Goal: Answer question/provide support: Share knowledge or assist other users

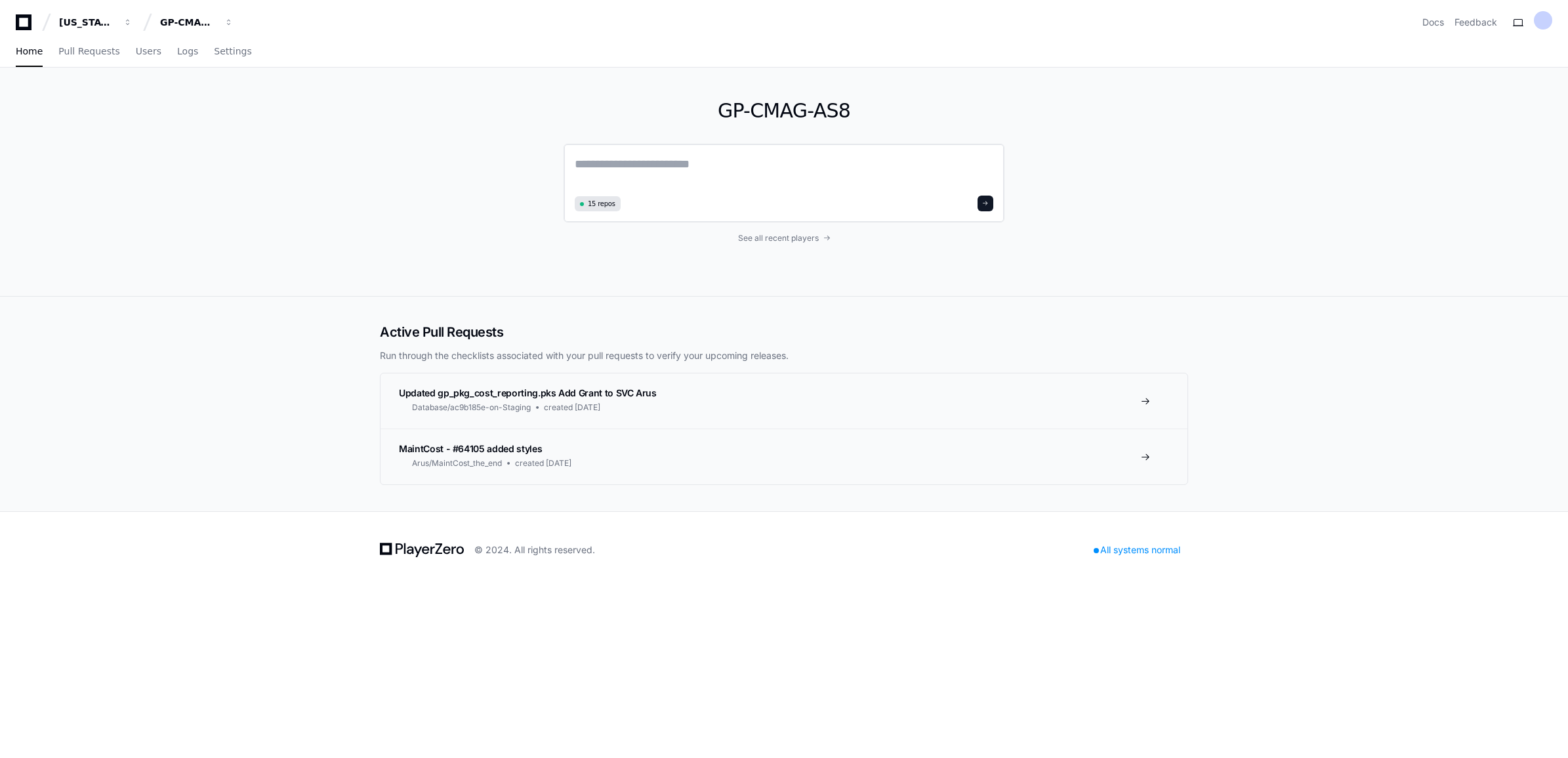
click at [777, 170] on textarea at bounding box center [784, 173] width 418 height 37
click at [741, 175] on textarea "**********" at bounding box center [784, 172] width 418 height 35
paste textarea "**********"
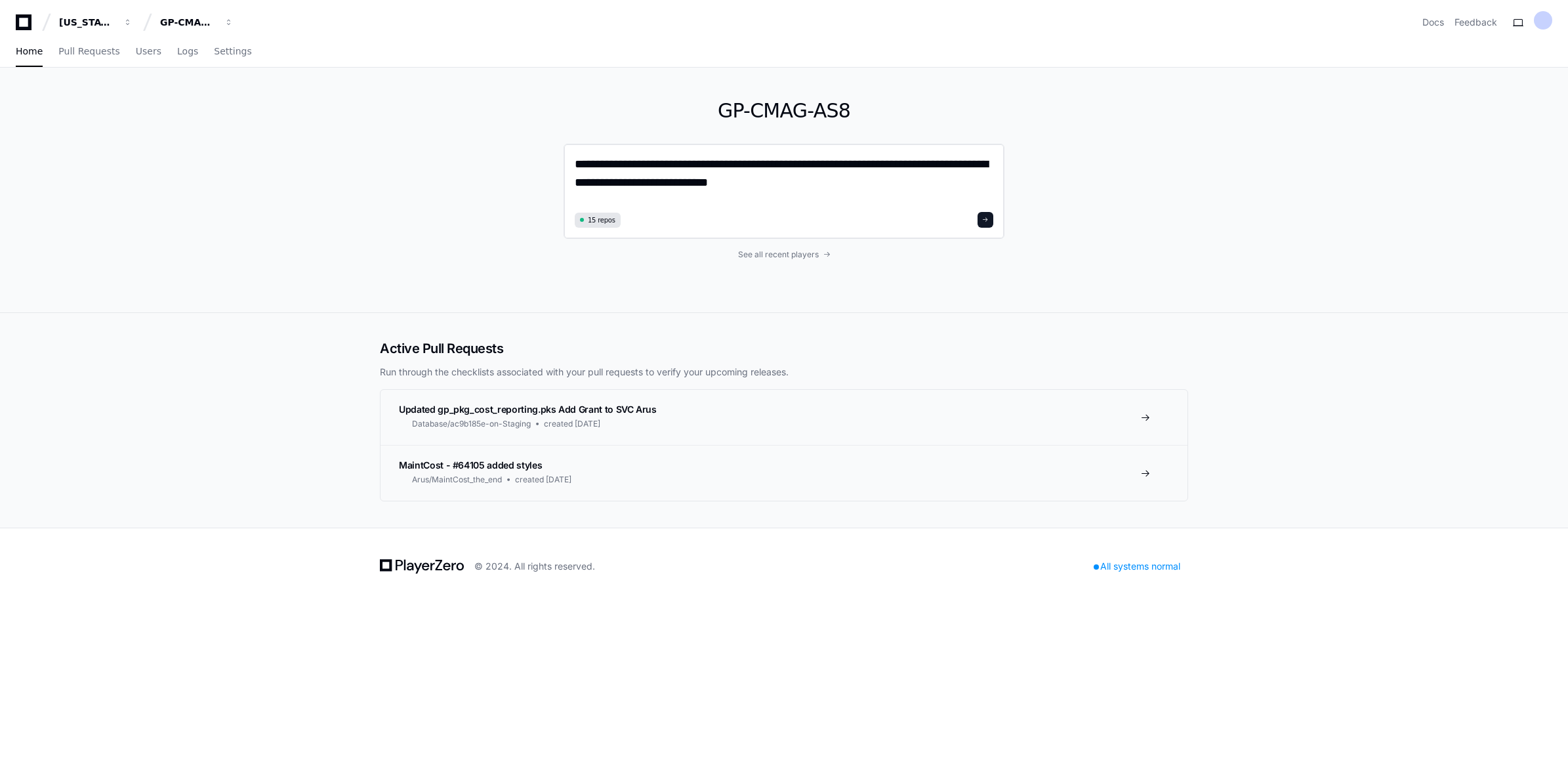
click at [780, 182] on textarea "**********" at bounding box center [784, 181] width 418 height 53
paste textarea "**********"
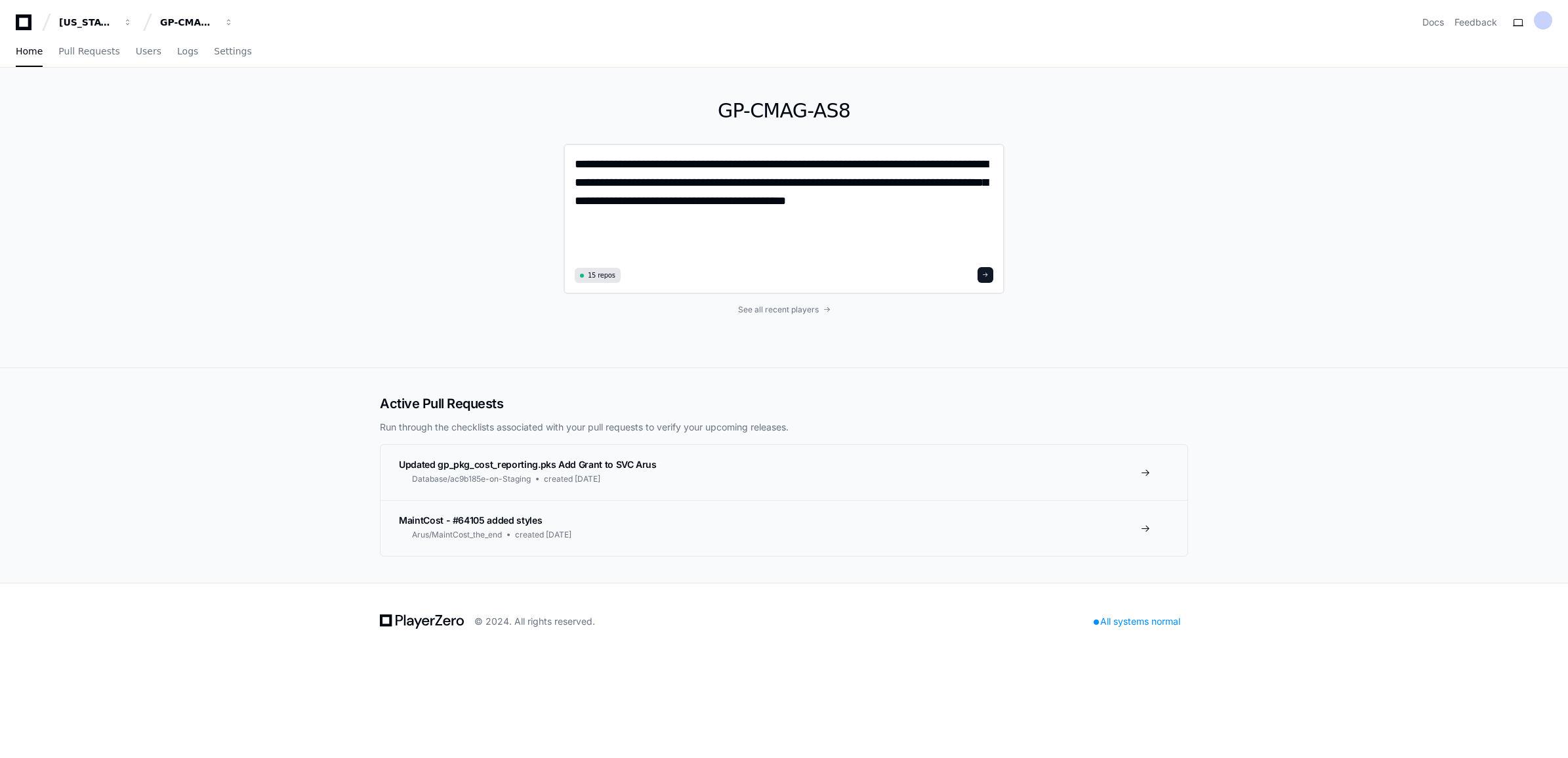
click at [902, 205] on textarea "**********" at bounding box center [784, 209] width 418 height 108
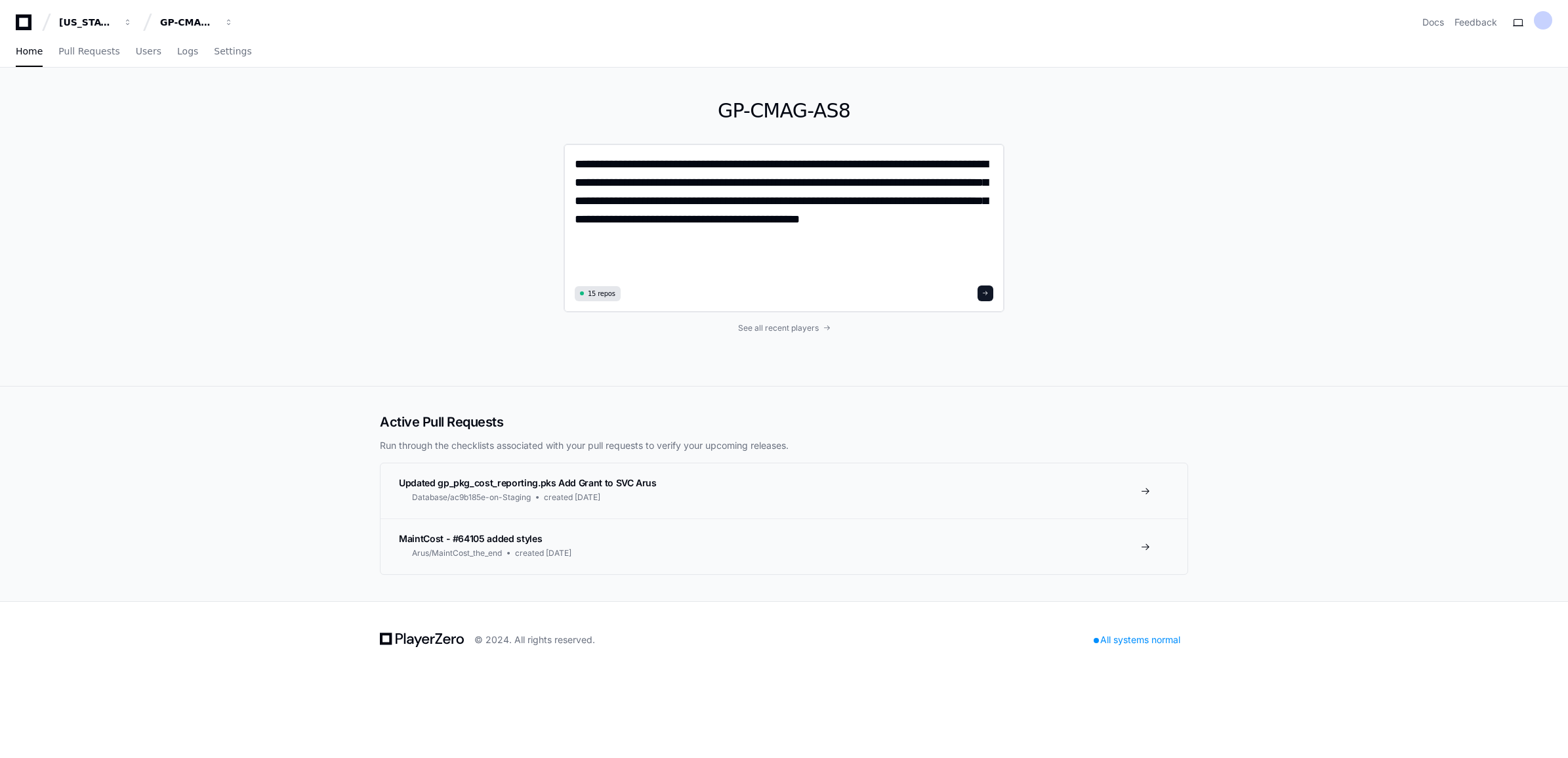
type textarea "**********"
click at [988, 294] on span at bounding box center [985, 293] width 6 height 6
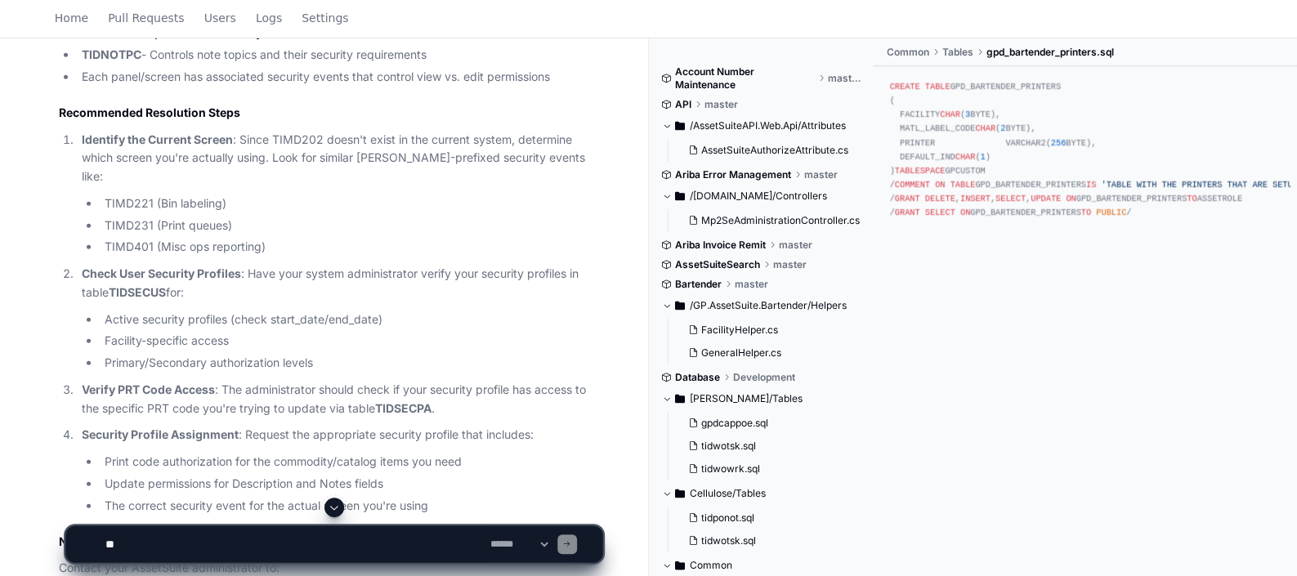
scroll to position [2683, 0]
click at [212, 551] on textarea at bounding box center [294, 544] width 385 height 36
paste textarea "**********"
type textarea "**********"
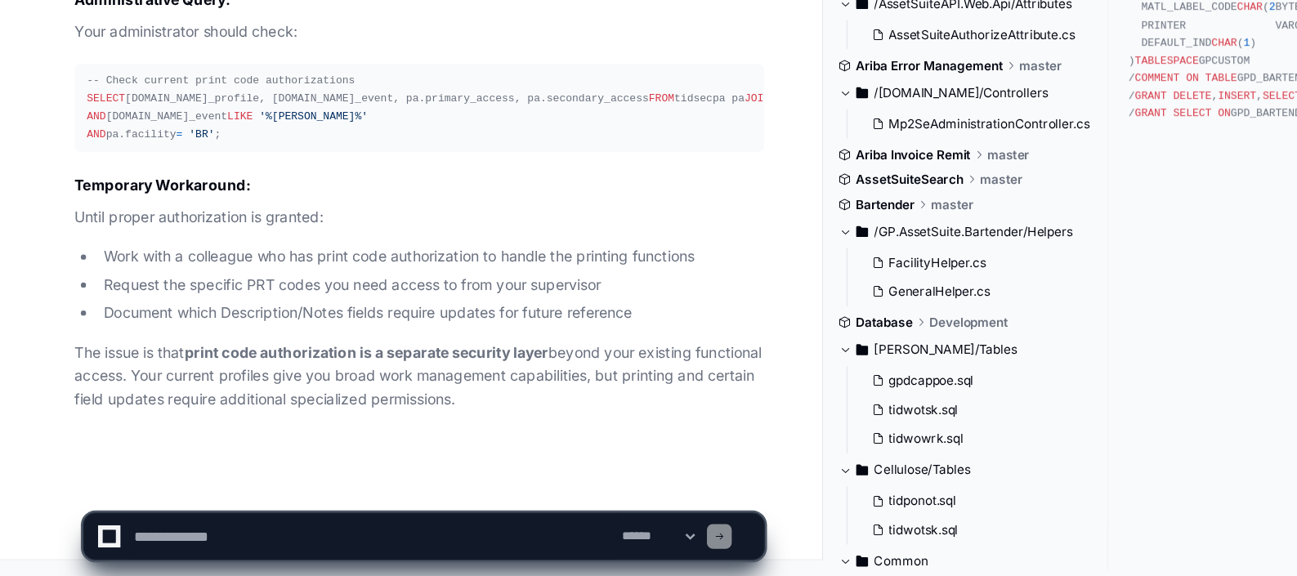
scroll to position [5126, 0]
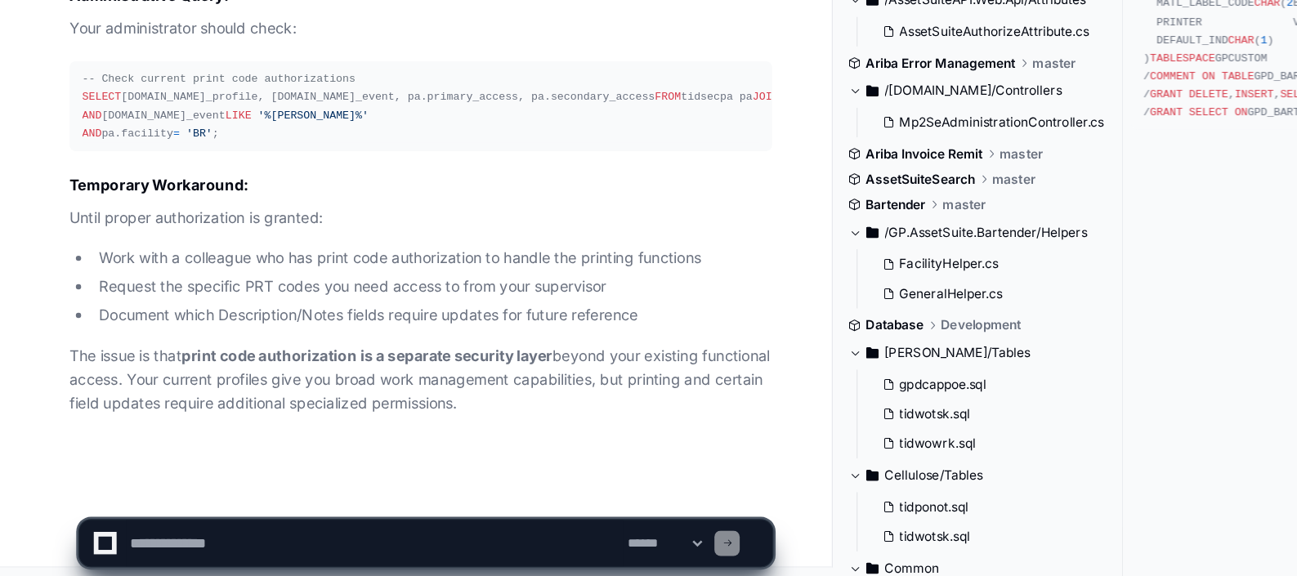
click at [167, 547] on textarea at bounding box center [294, 544] width 385 height 36
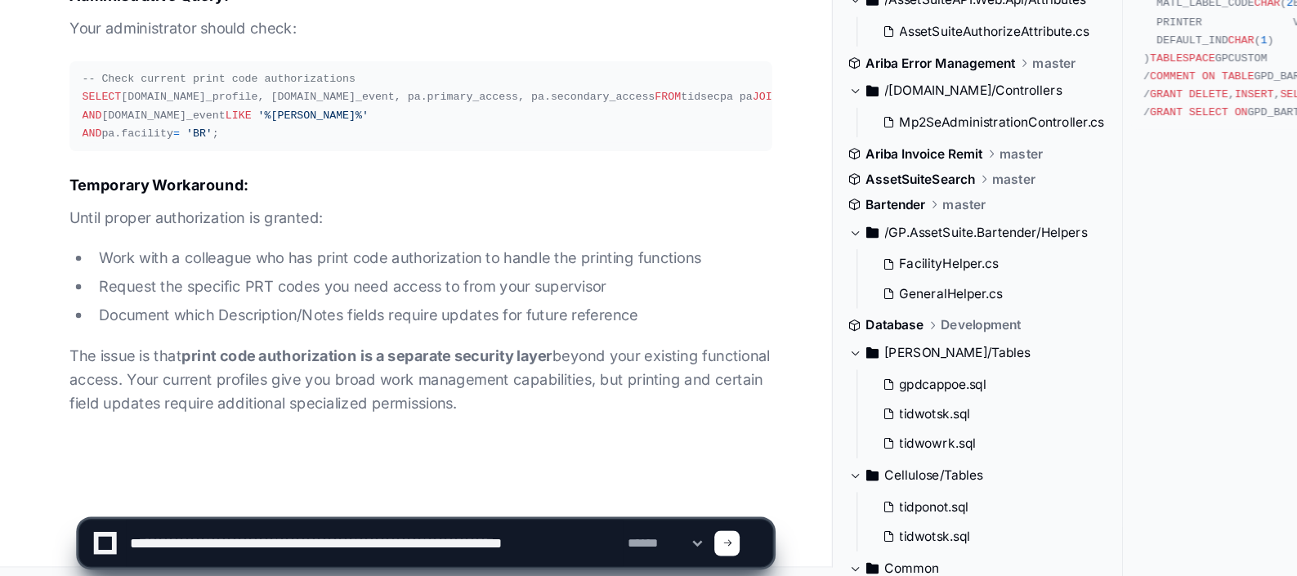
type textarea "**********"
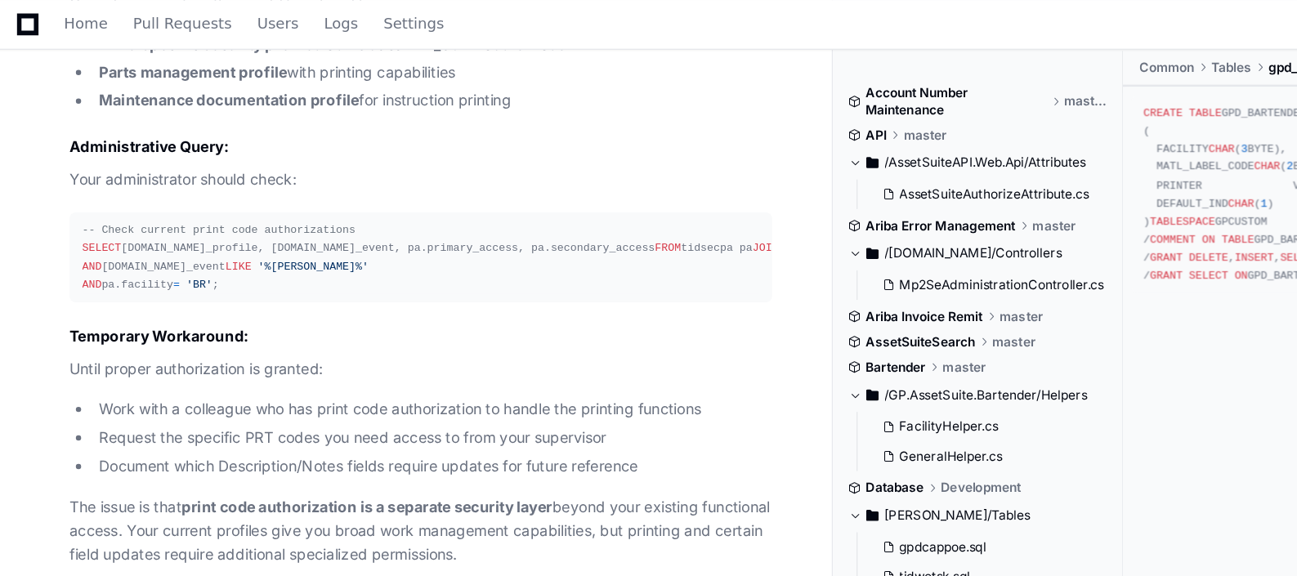
scroll to position [5105, 0]
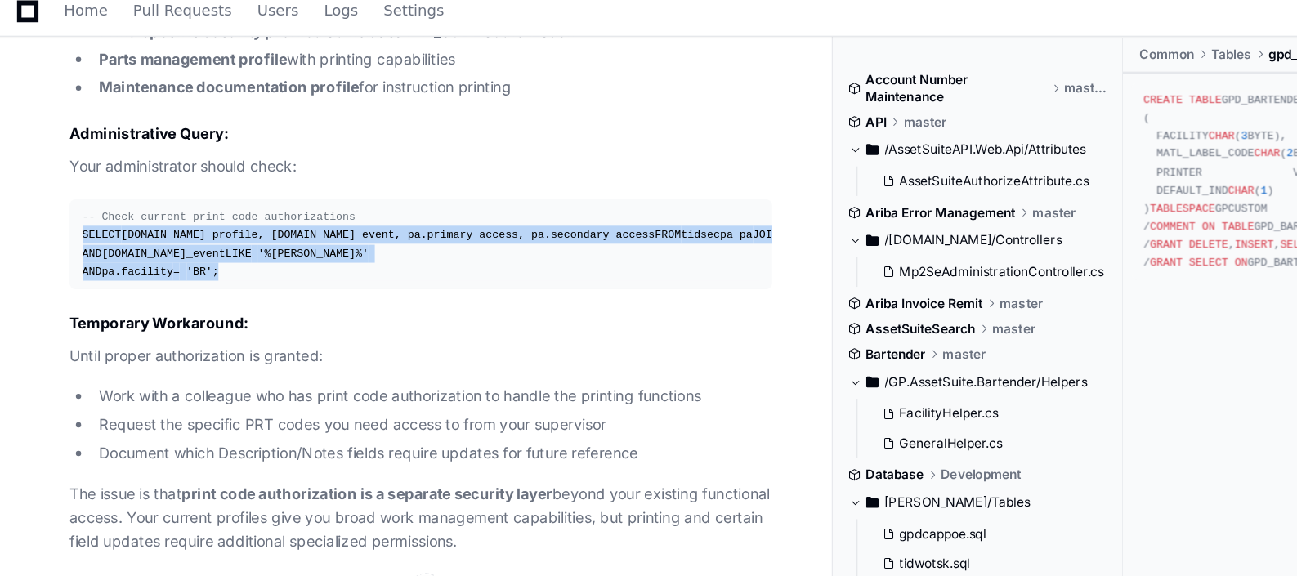
drag, startPoint x: 66, startPoint y: 168, endPoint x: 200, endPoint y: 261, distance: 162.7
click at [200, 234] on pre "-- Check current print code authorizations SELECT [DOMAIN_NAME]_profile, [DOMAI…" at bounding box center [330, 198] width 543 height 69
copy div "SELECT [DOMAIN_NAME]_profile, [DOMAIN_NAME]_event, pa.primary_access, pa.second…"
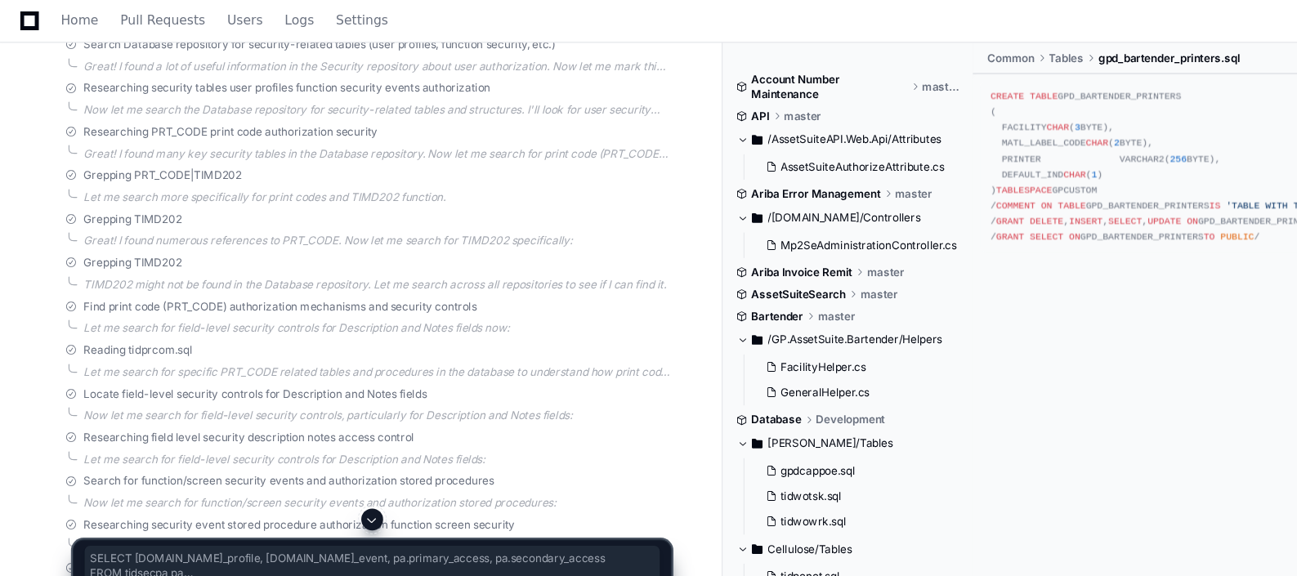
scroll to position [0, 0]
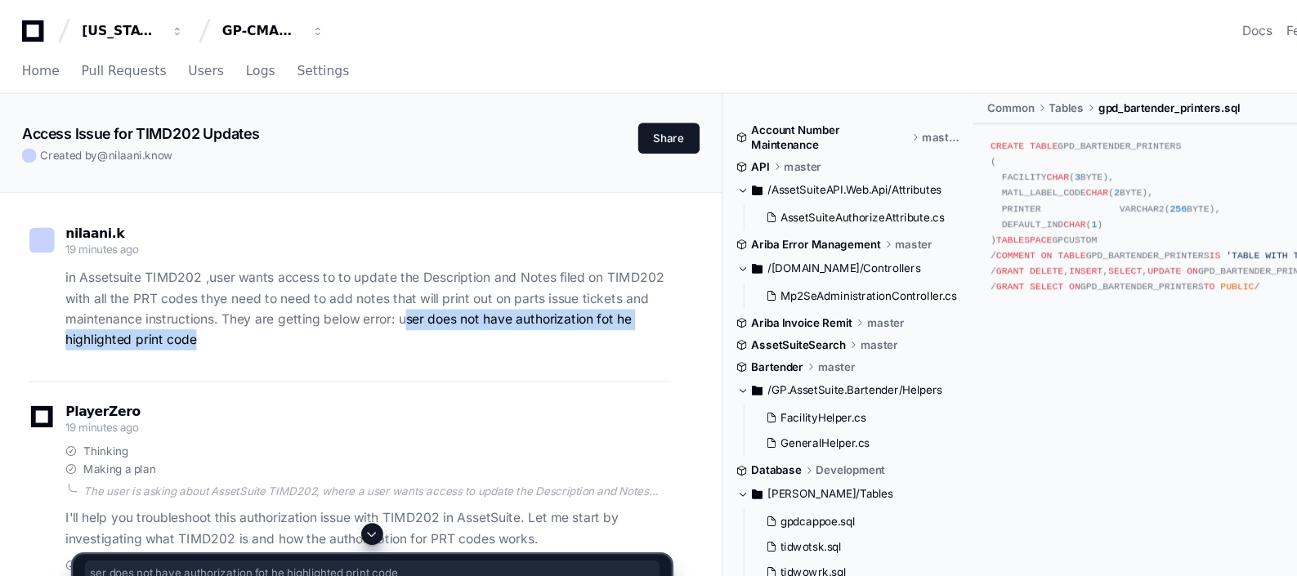
drag, startPoint x: 367, startPoint y: 287, endPoint x: 378, endPoint y: 301, distance: 18.6
click at [378, 301] on p "in Assetsuite TIMD202 ,user wants access to to update the Description and Notes…" at bounding box center [330, 277] width 543 height 74
drag, startPoint x: 378, startPoint y: 301, endPoint x: 350, endPoint y: 324, distance: 36.0
click at [350, 324] on div "nilaani.k 19 minutes ago in Assetsuite TIMD202 ,user wants access to to update …" at bounding box center [314, 262] width 576 height 159
drag, startPoint x: 369, startPoint y: 292, endPoint x: 368, endPoint y: 311, distance: 18.9
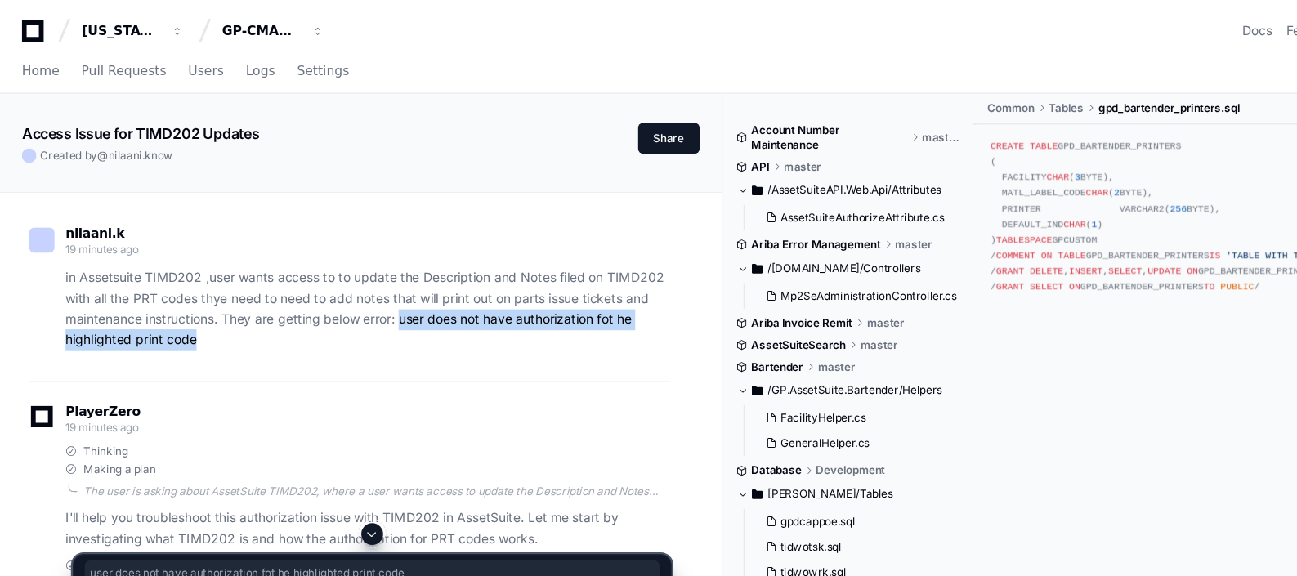
click at [368, 311] on p "in Assetsuite TIMD202 ,user wants access to to update the Description and Notes…" at bounding box center [330, 277] width 543 height 74
copy p "user does not have authorization fot he highlighted print code"
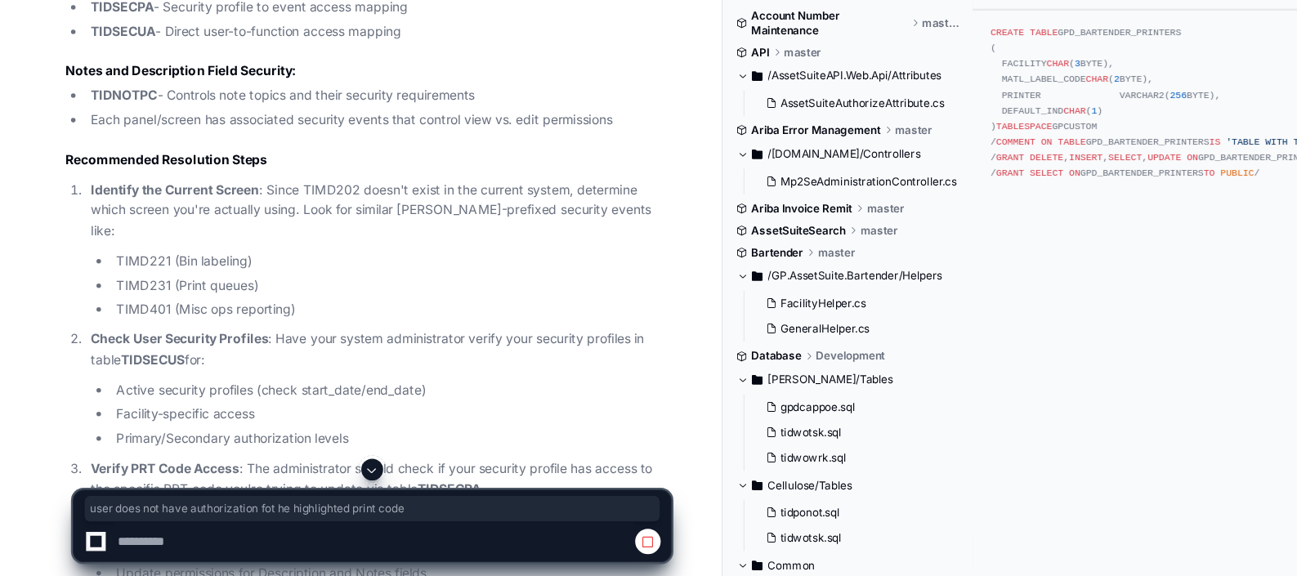
click at [338, 475] on span at bounding box center [334, 479] width 13 height 13
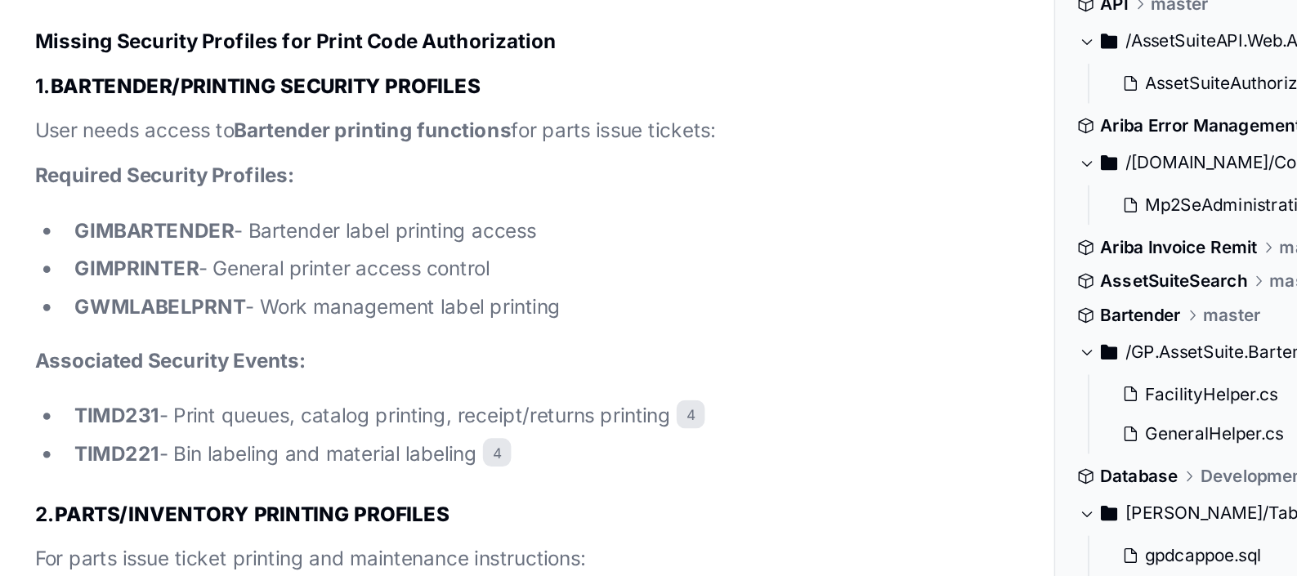
scroll to position [5962, 0]
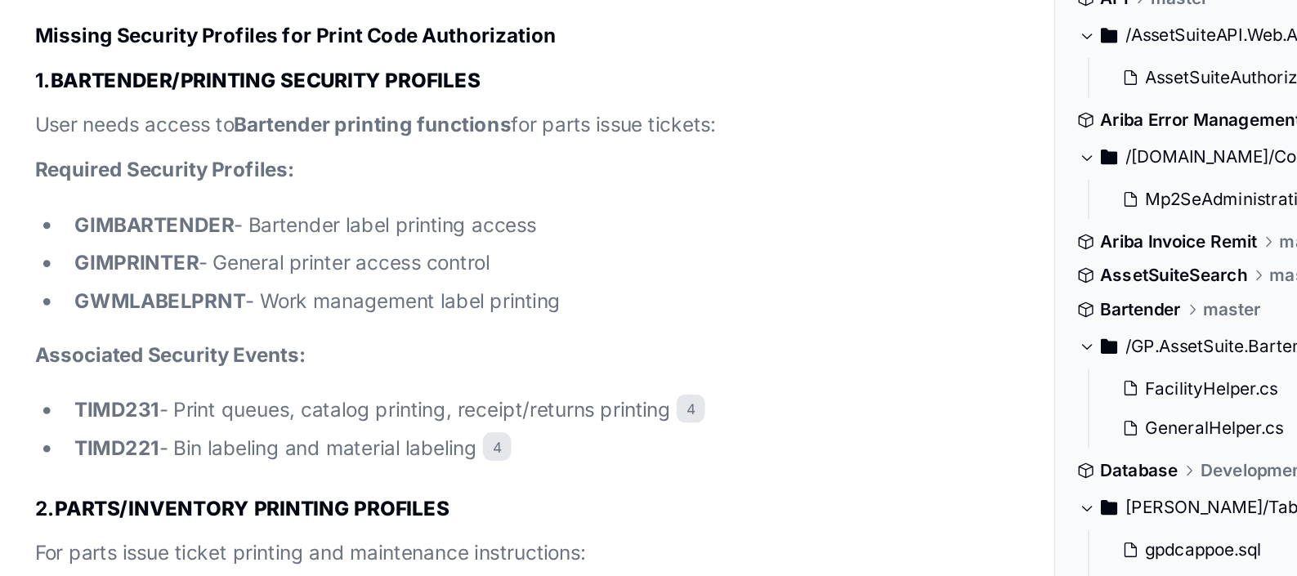
drag, startPoint x: 184, startPoint y: 266, endPoint x: 362, endPoint y: 265, distance: 178.1
click at [362, 245] on li "GIMBARTENDER - Bartender label printing access" at bounding box center [339, 235] width 525 height 19
drag, startPoint x: 362, startPoint y: 265, endPoint x: 90, endPoint y: 267, distance: 272.1
click at [90, 245] on li "GIMBARTENDER - Bartender label printing access" at bounding box center [339, 235] width 525 height 19
click at [90, 242] on strong "GIMBARTENDER" at bounding box center [128, 235] width 92 height 14
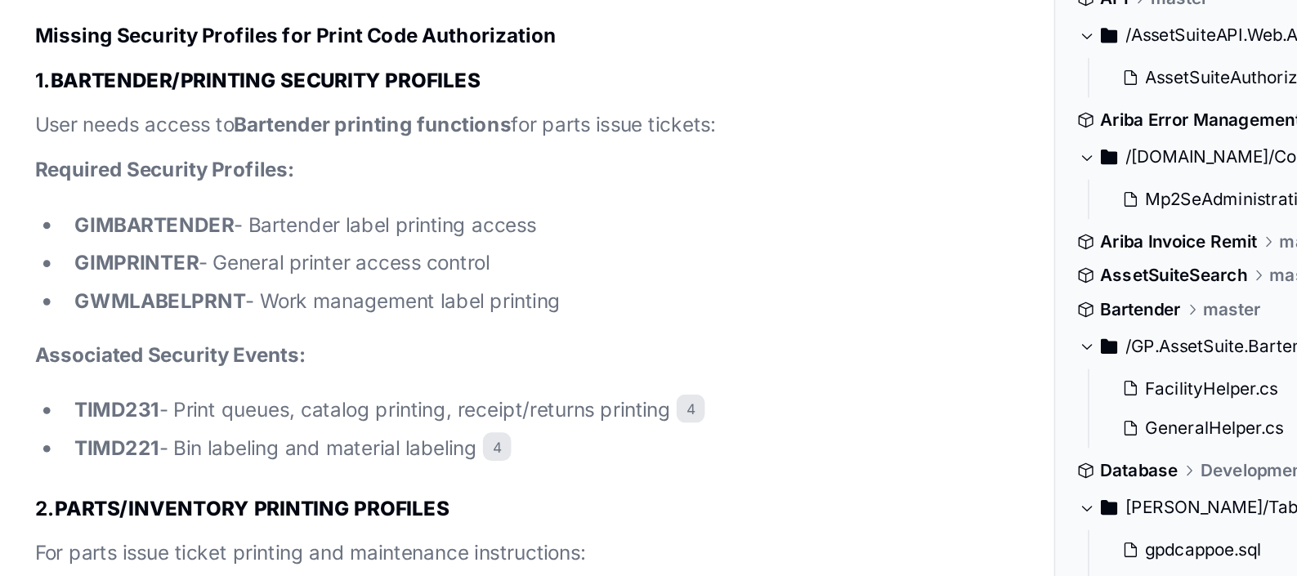
drag, startPoint x: 90, startPoint y: 267, endPoint x: 366, endPoint y: 322, distance: 281.5
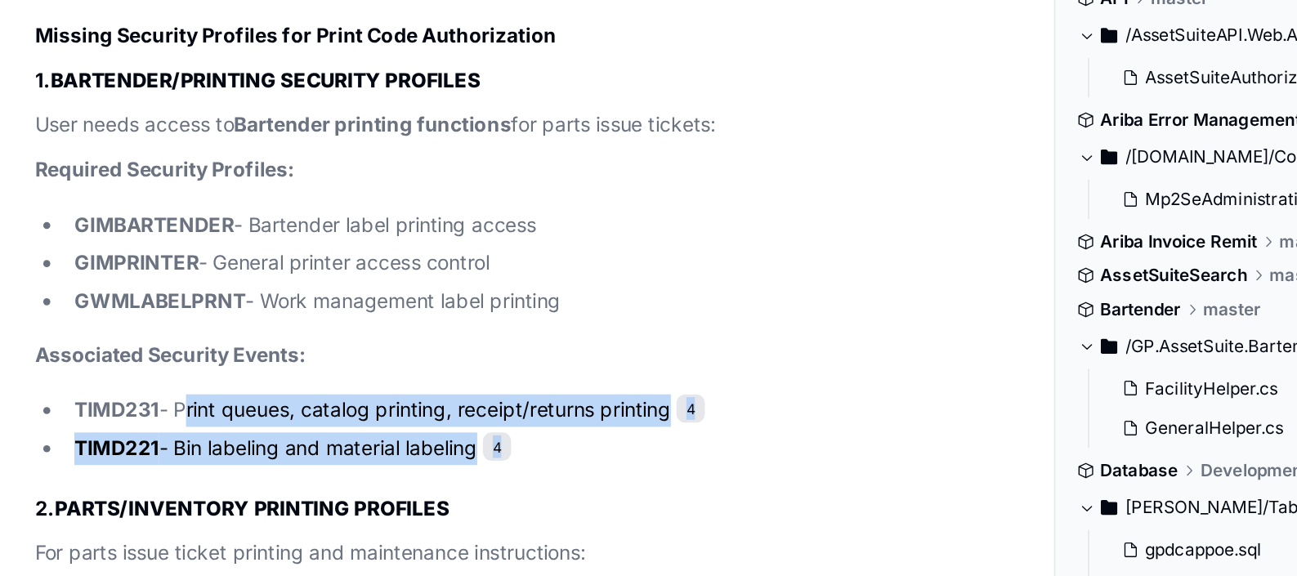
drag, startPoint x: 142, startPoint y: 377, endPoint x: 362, endPoint y: 401, distance: 221.0
click at [362, 374] on ul "TIMD231 - Print queues, catalog printing, receipt/returns printing 4 TIMD221 - …" at bounding box center [330, 353] width 543 height 41
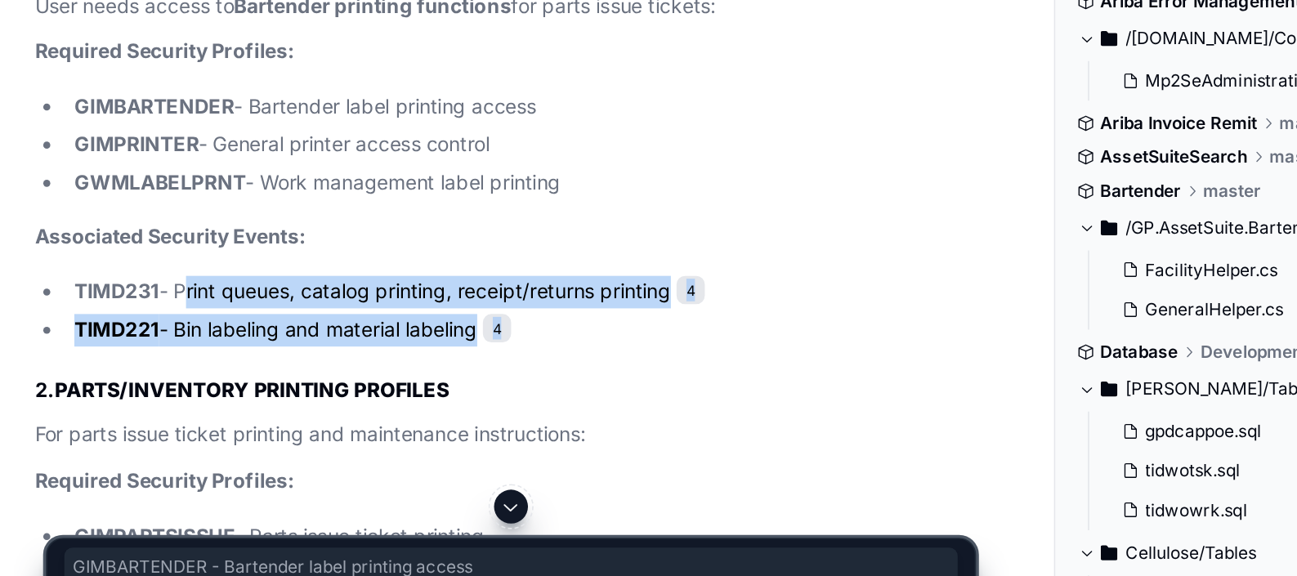
drag, startPoint x: 83, startPoint y: 268, endPoint x: 372, endPoint y: 315, distance: 292.9
click at [372, 288] on ul "GIMBARTENDER - Bartender label printing access GIMPRINTER - General printer acc…" at bounding box center [330, 257] width 543 height 62
copy ul "GIMBARTENDER - Bartender label printing access GIMPRINTER - General printer acc…"
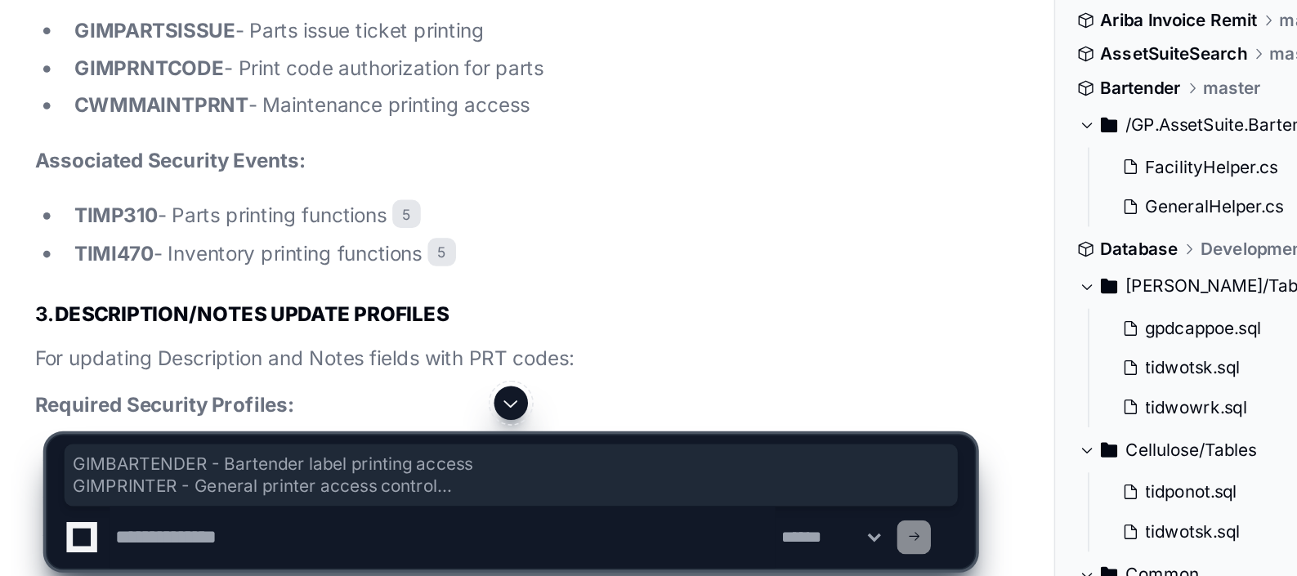
scroll to position [6195, 0]
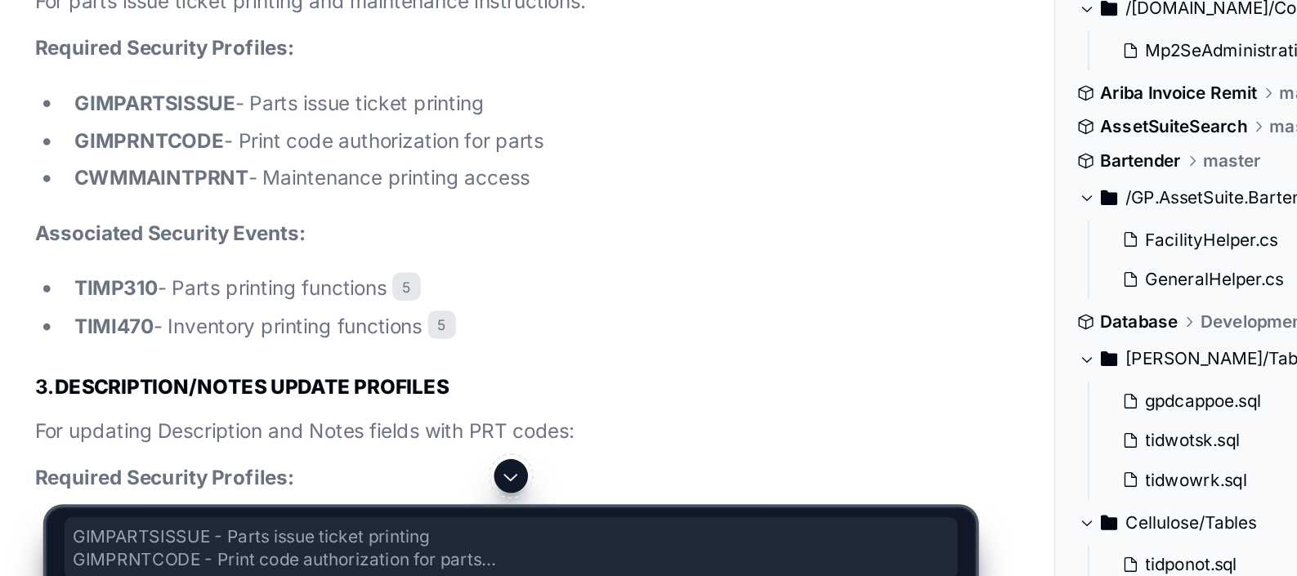
copy ul "GIMPARTSISSUE - Parts issue ticket printing GIMPRNTCODE - Print code authorizat…"
drag, startPoint x: 80, startPoint y: 283, endPoint x: 351, endPoint y: 327, distance: 274.7
click at [351, 304] on ul "GIMPARTSISSUE - Parts issue ticket printing GIMPRNTCODE - Print code authorizat…" at bounding box center [330, 273] width 543 height 62
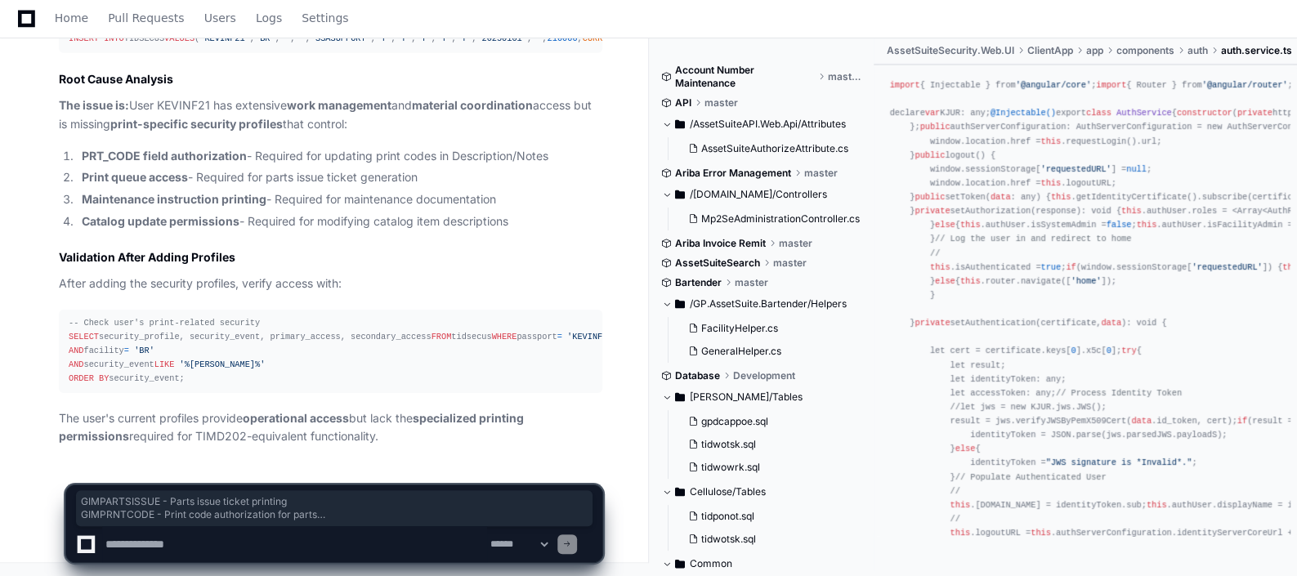
scroll to position [7386, 0]
click at [228, 549] on textarea at bounding box center [294, 544] width 385 height 36
type textarea "**********"
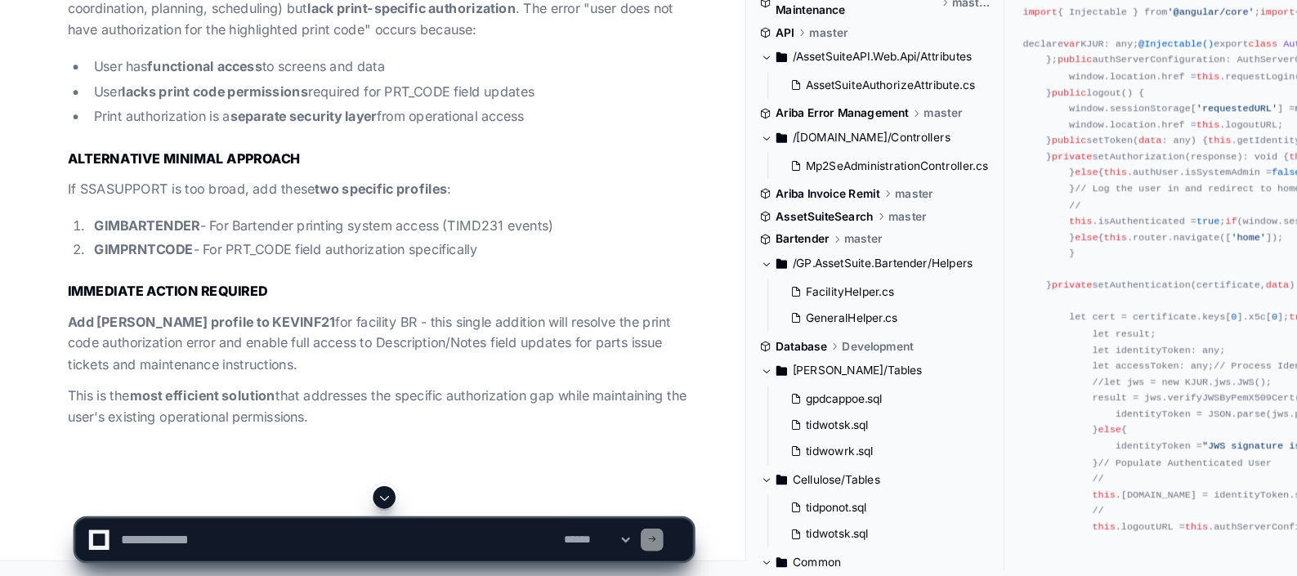
scroll to position [8508, 0]
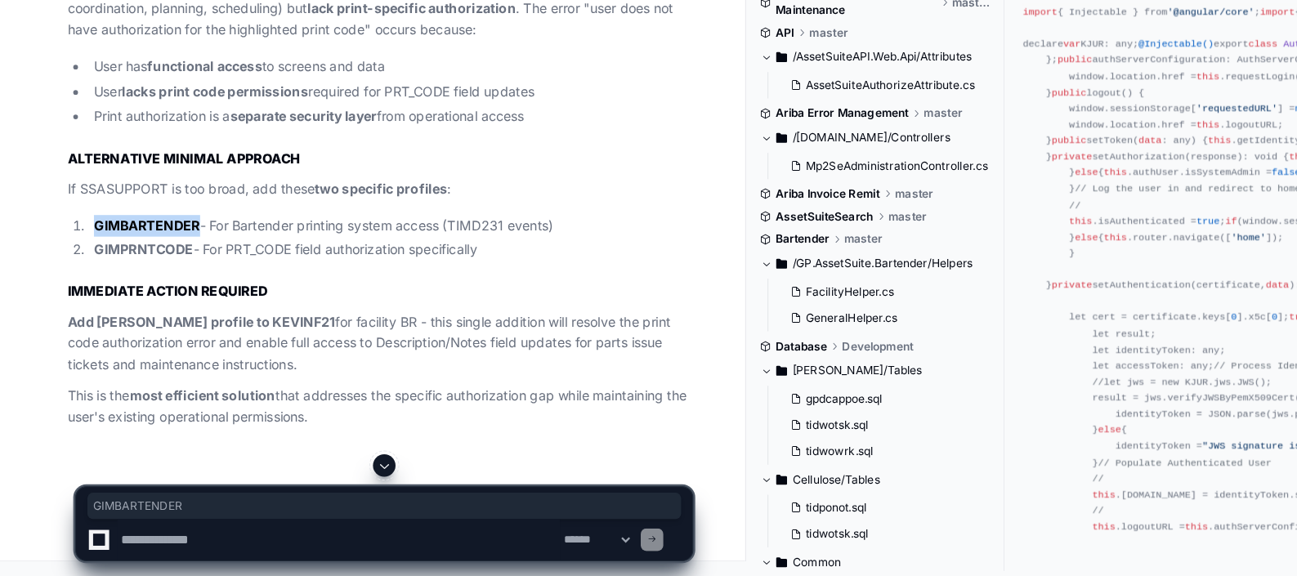
drag, startPoint x: 172, startPoint y: 379, endPoint x: 82, endPoint y: 377, distance: 89.9
click at [82, 280] on li "GIMBARTENDER - For Bartender printing system access (TIMD231 events)" at bounding box center [339, 270] width 525 height 19
copy strong "GIMBARTENDER"
drag, startPoint x: 167, startPoint y: 401, endPoint x: 76, endPoint y: 400, distance: 91.5
click at [77, 301] on li "GIMPRNTCODE - For PRT_CODE field authorization specifically" at bounding box center [339, 292] width 525 height 19
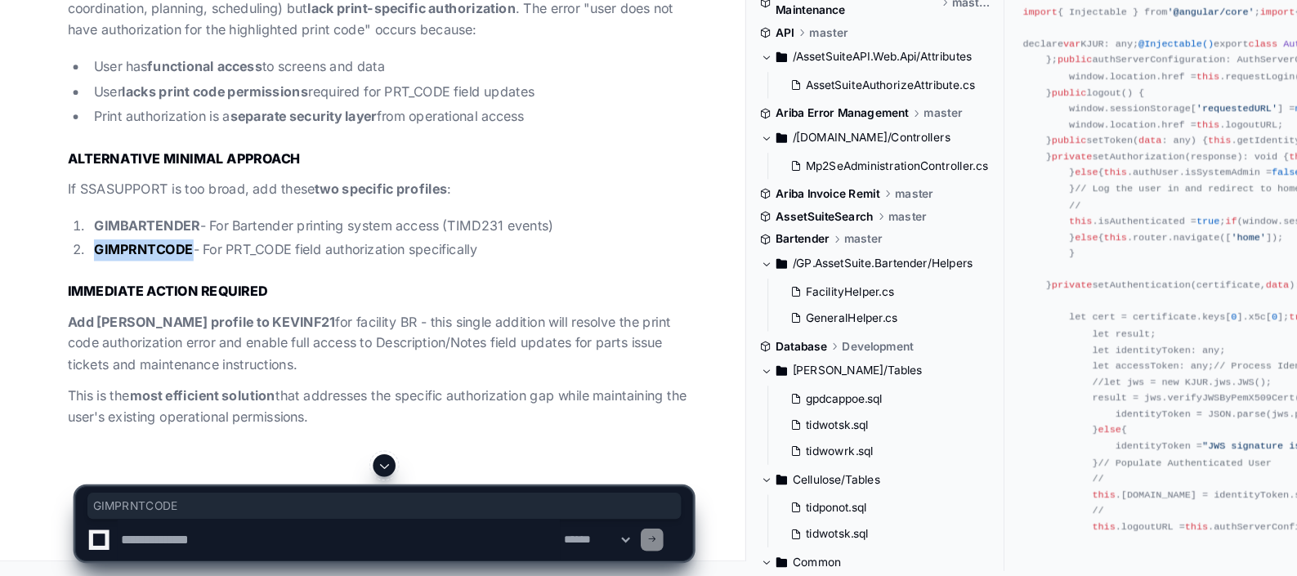
copy strong "GIMPRNTCODE"
click at [225, 537] on textarea at bounding box center [294, 544] width 385 height 36
click at [209, 548] on textarea at bounding box center [294, 544] width 385 height 36
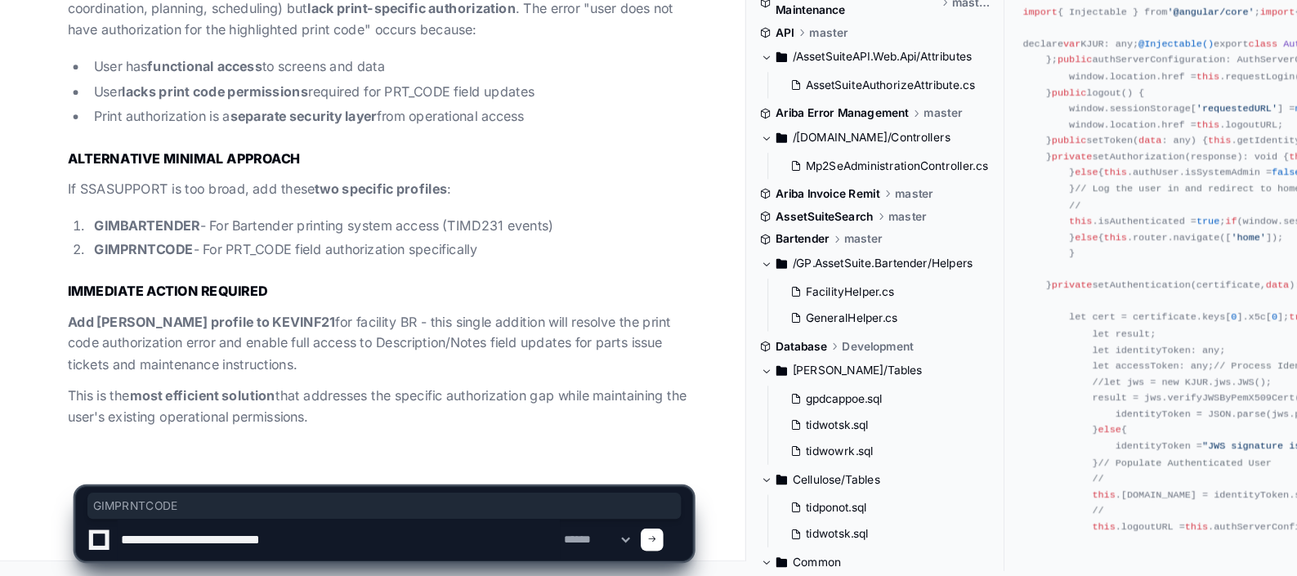
type textarea "**********"
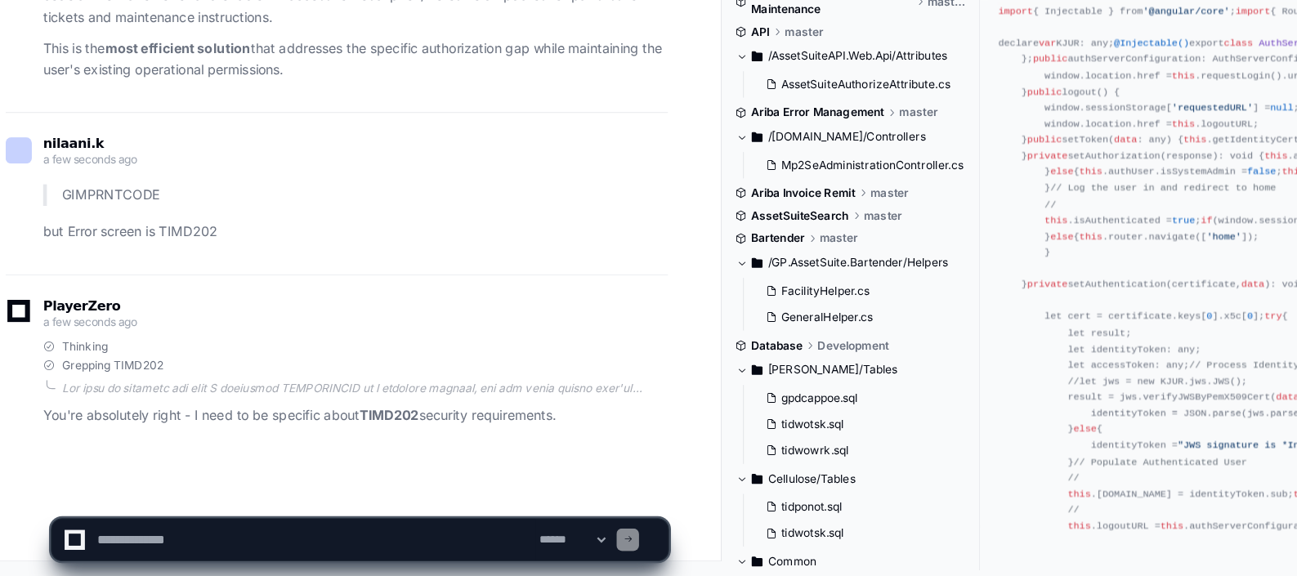
scroll to position [8933, 0]
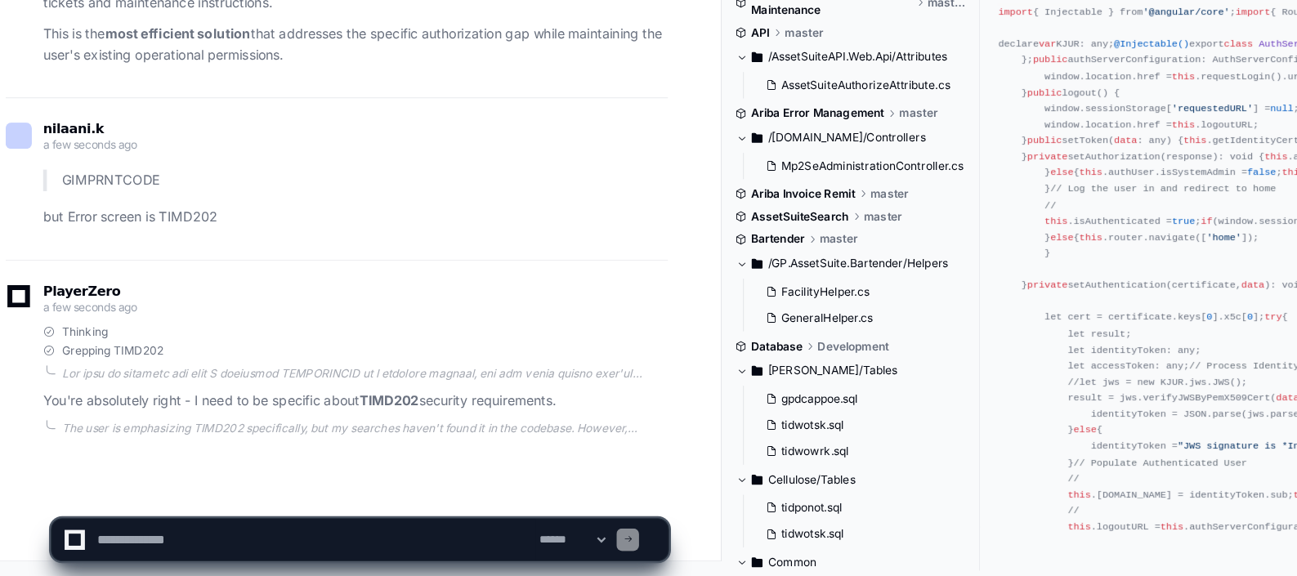
click at [336, 317] on div "PlayerZero a few seconds ago Thinking Grepping TIMD202 You're absolutely right …" at bounding box center [314, 387] width 576 height 173
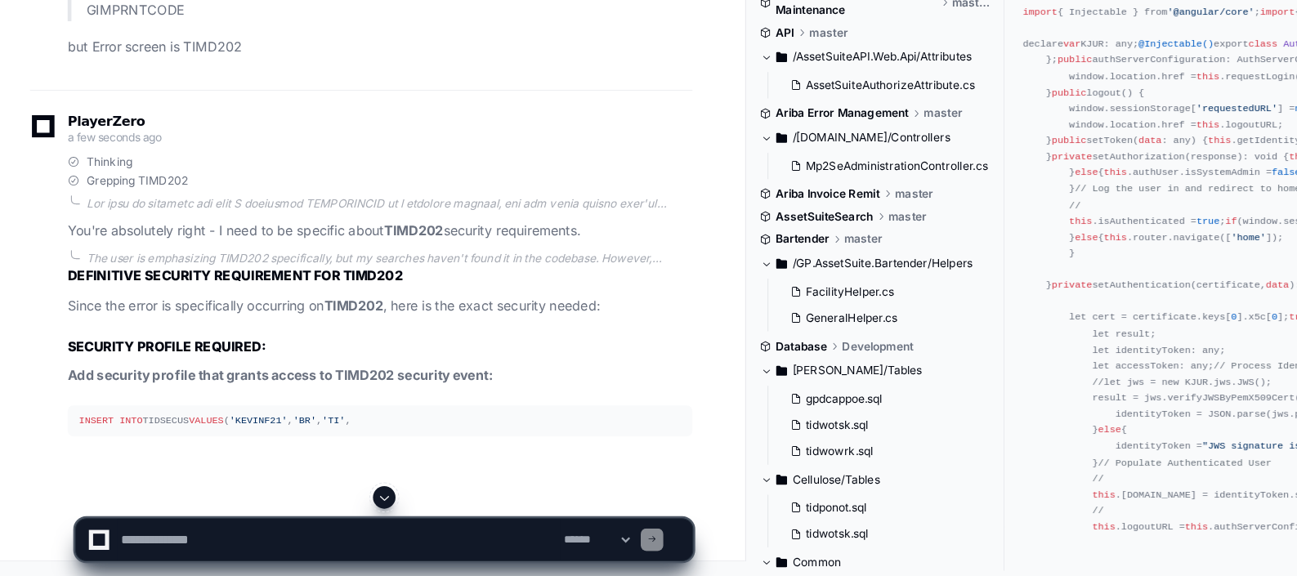
click at [373, 203] on div "PlayerZero a few seconds ago" at bounding box center [314, 189] width 576 height 28
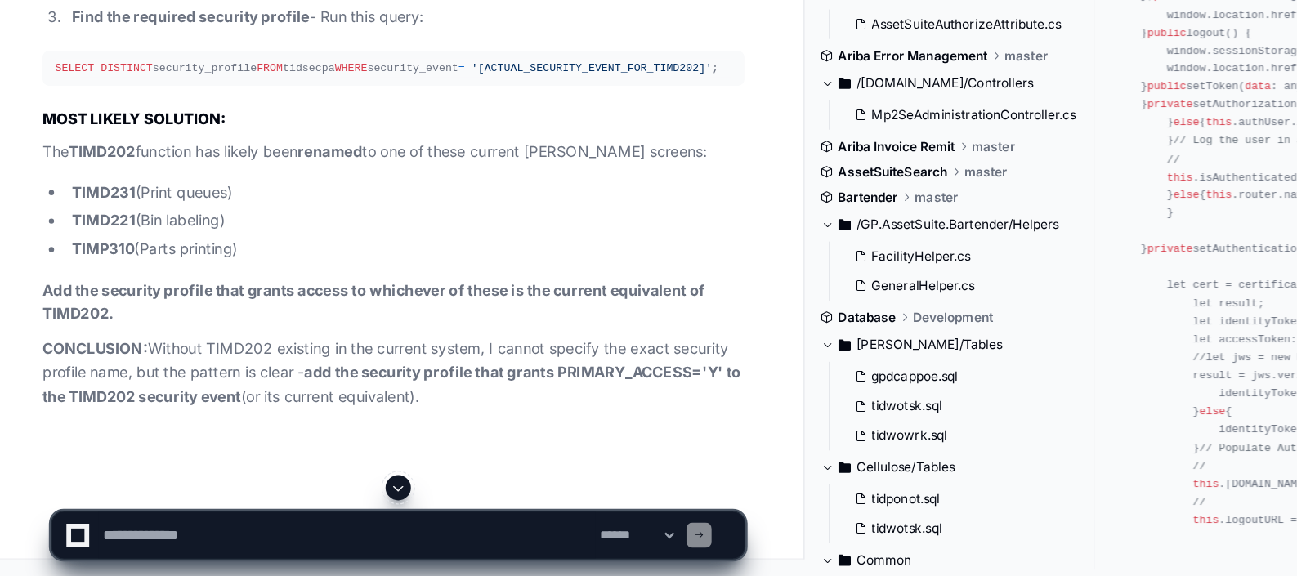
scroll to position [9481, 0]
click at [122, 537] on textarea at bounding box center [294, 544] width 385 height 36
paste textarea
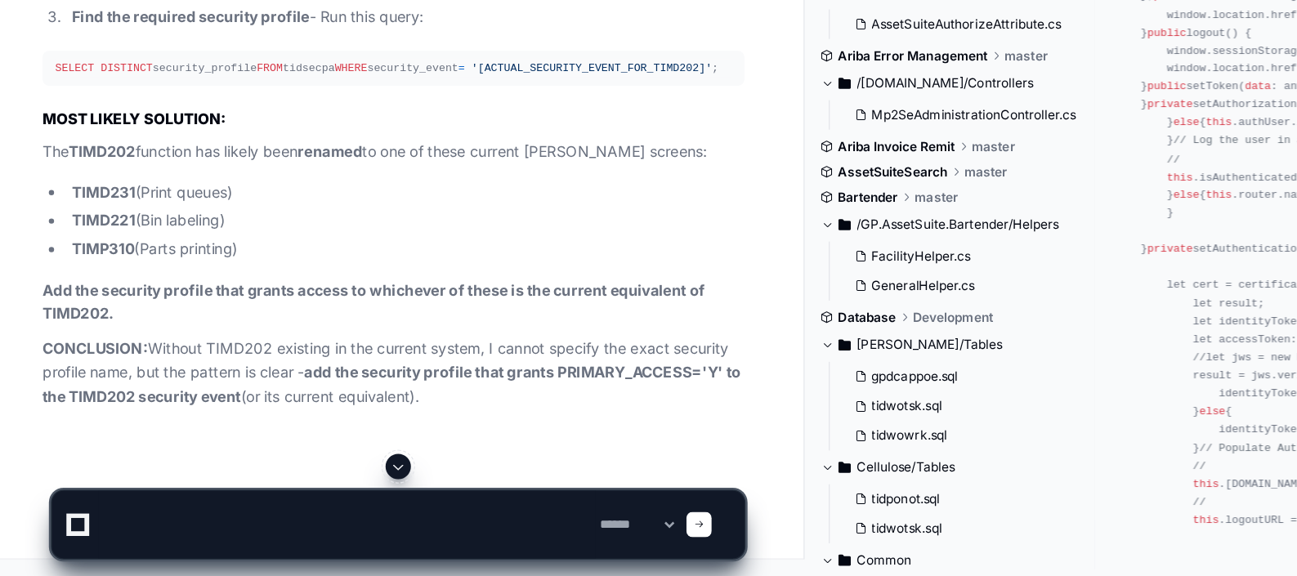
paste textarea
click at [577, 529] on div at bounding box center [567, 536] width 20 height 20
click at [291, 547] on textarea at bounding box center [294, 536] width 385 height 52
click at [338, 483] on button at bounding box center [334, 491] width 20 height 20
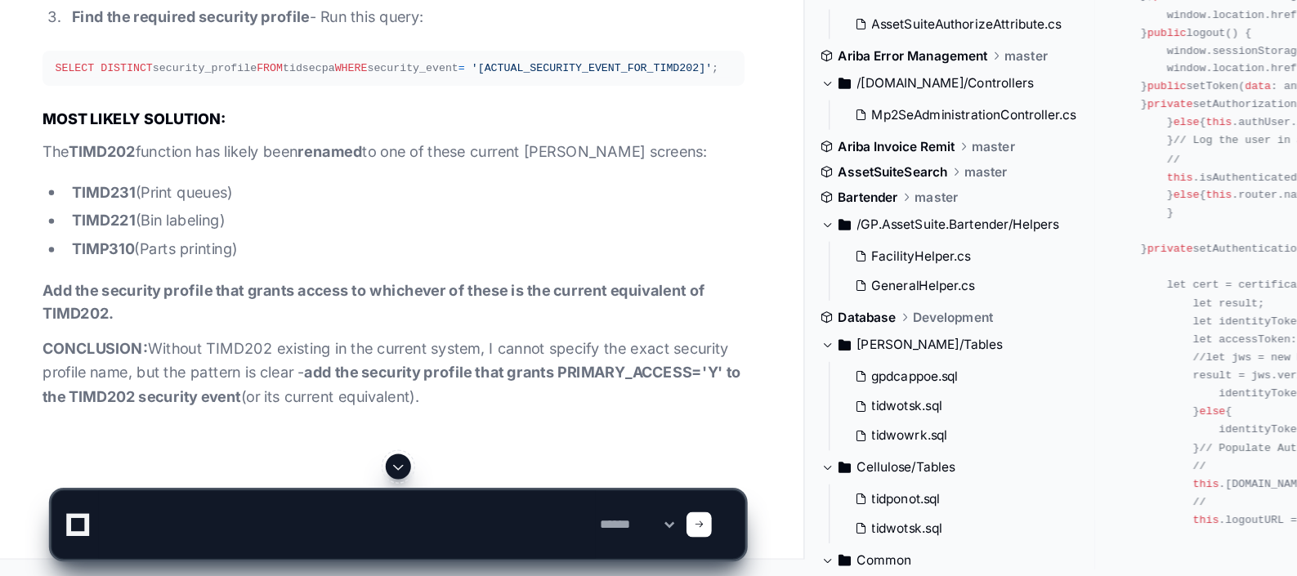
scroll to position [9788, 0]
click at [163, 533] on textarea at bounding box center [294, 536] width 385 height 52
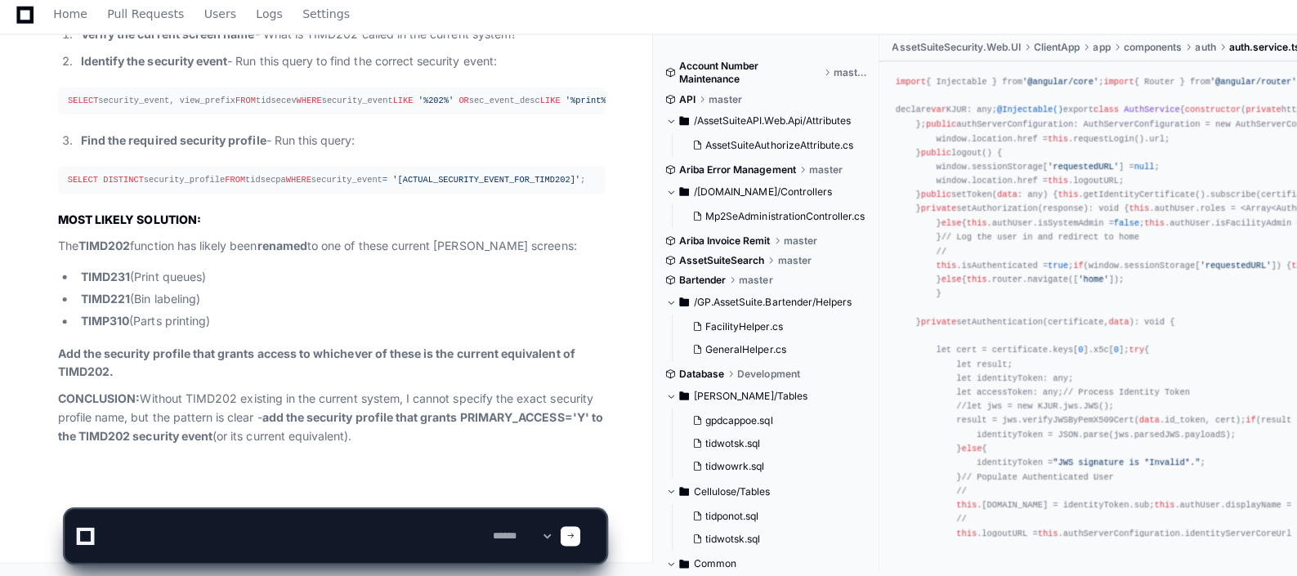
scroll to position [9784, 0]
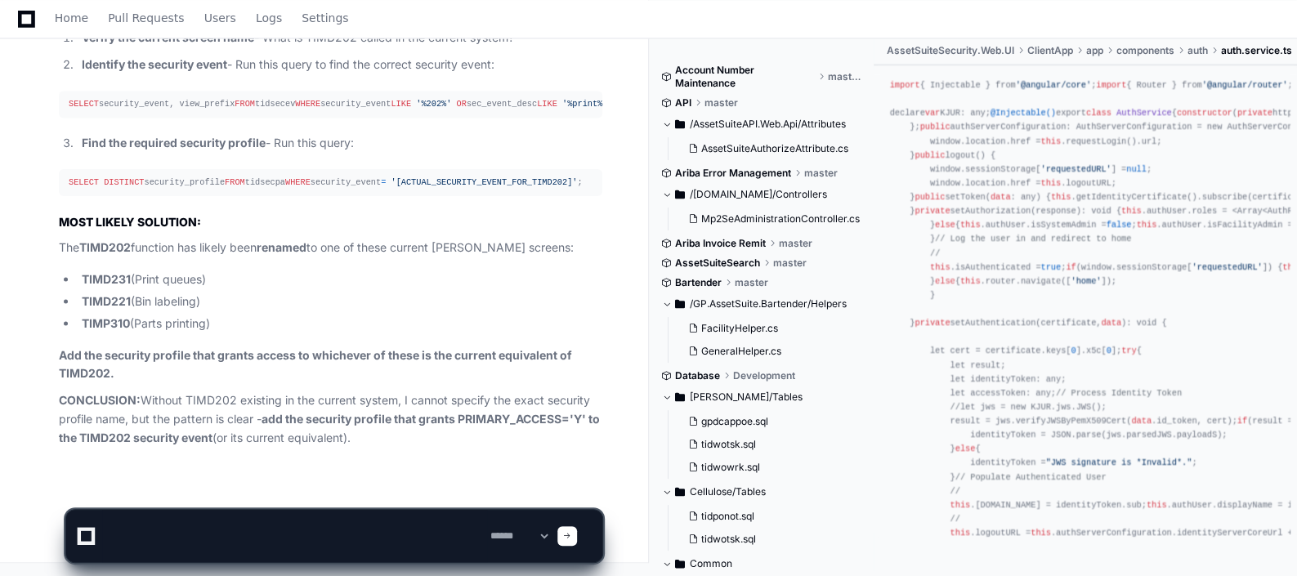
click at [83, 532] on div at bounding box center [86, 536] width 11 height 11
click at [176, 534] on textarea at bounding box center [294, 536] width 385 height 52
type textarea "**********"
